Goal: Task Accomplishment & Management: Manage account settings

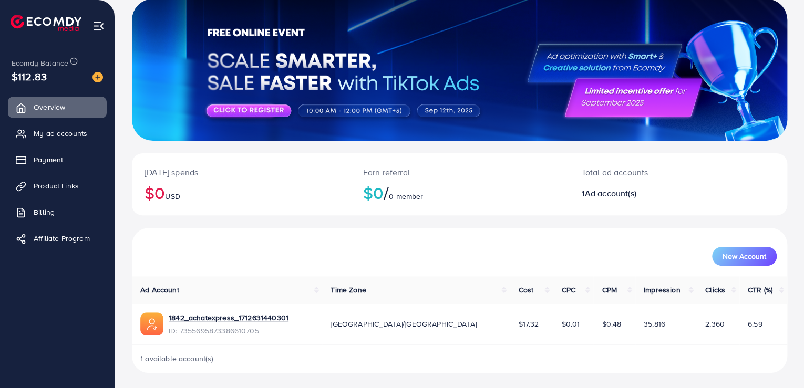
scroll to position [67, 0]
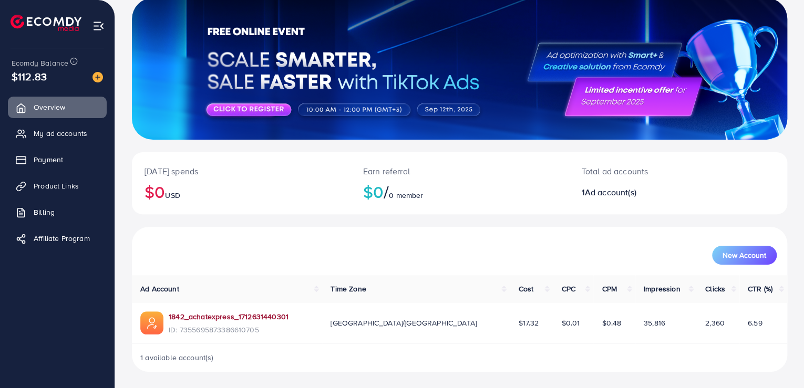
click at [204, 318] on link "1842_achatexpress_1712631440301" at bounding box center [229, 317] width 120 height 11
click at [58, 138] on span "My ad accounts" at bounding box center [63, 133] width 54 height 11
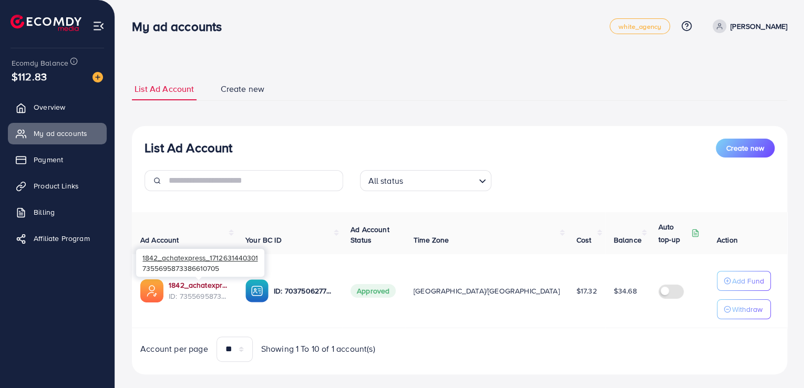
click at [198, 285] on link "1842_achatexpress_1712631440301" at bounding box center [199, 285] width 60 height 11
click at [199, 286] on link "1842_achatexpress_1712631440301" at bounding box center [199, 285] width 60 height 11
click at [65, 190] on span "Product Links" at bounding box center [58, 186] width 45 height 11
